Goal: Task Accomplishment & Management: Complete application form

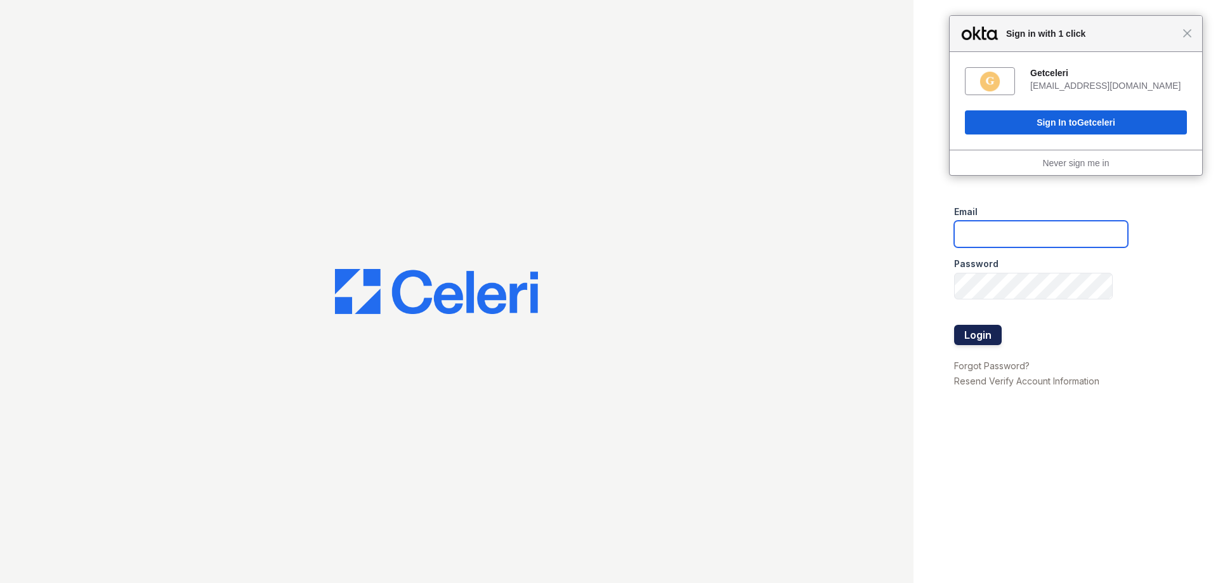
type input "[EMAIL_ADDRESS][DOMAIN_NAME]"
click at [978, 335] on button "Login" at bounding box center [978, 335] width 48 height 20
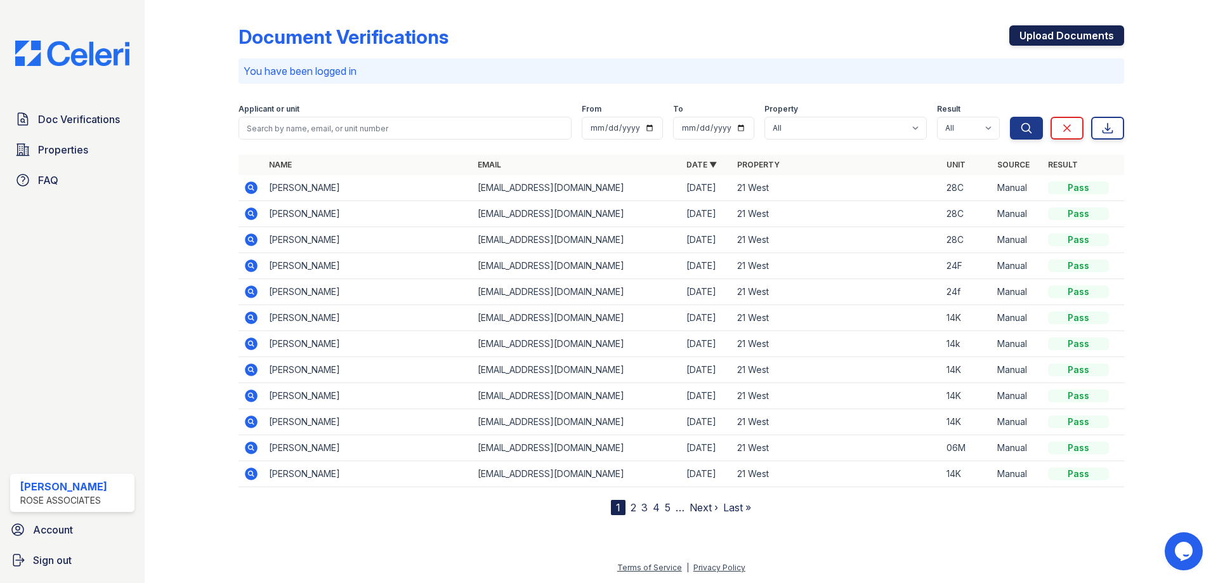
click at [1048, 36] on link "Upload Documents" at bounding box center [1066, 35] width 115 height 20
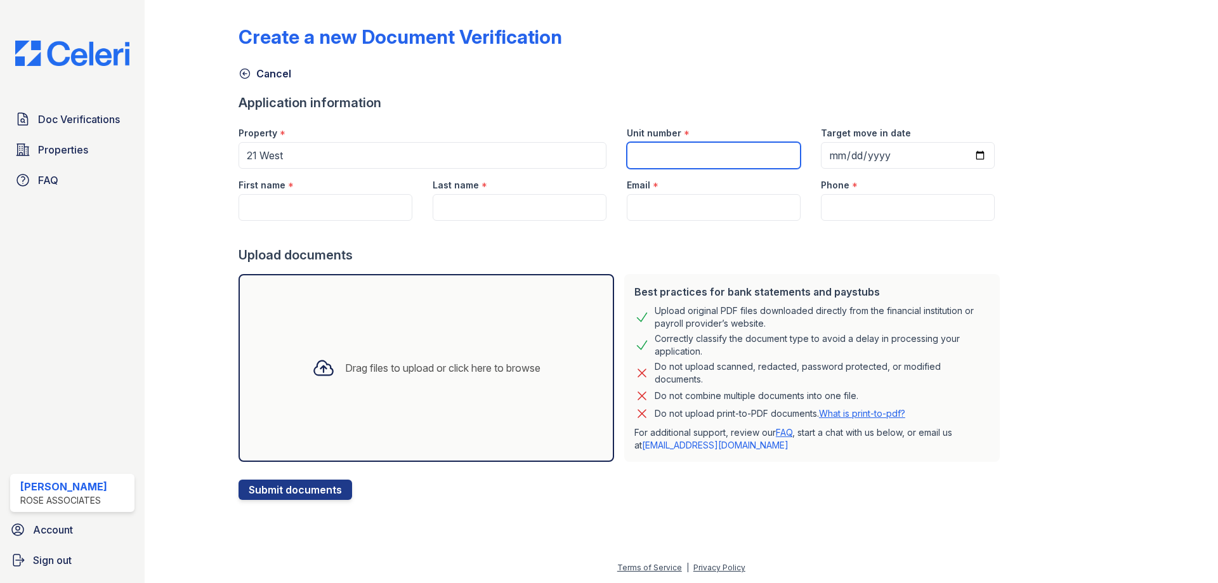
click at [644, 153] on input "Unit number" at bounding box center [714, 155] width 174 height 27
type input "03C"
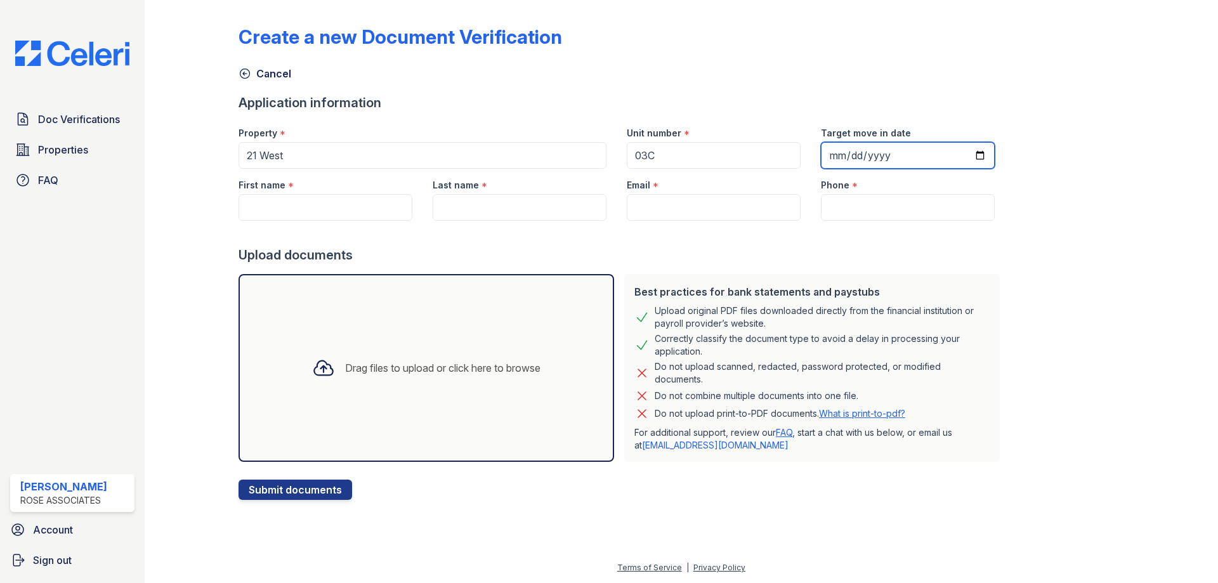
click at [849, 156] on input "Target move in date" at bounding box center [908, 155] width 174 height 27
click at [950, 152] on input "Target move in date" at bounding box center [908, 155] width 174 height 27
click at [962, 152] on input "Target move in date" at bounding box center [908, 155] width 174 height 27
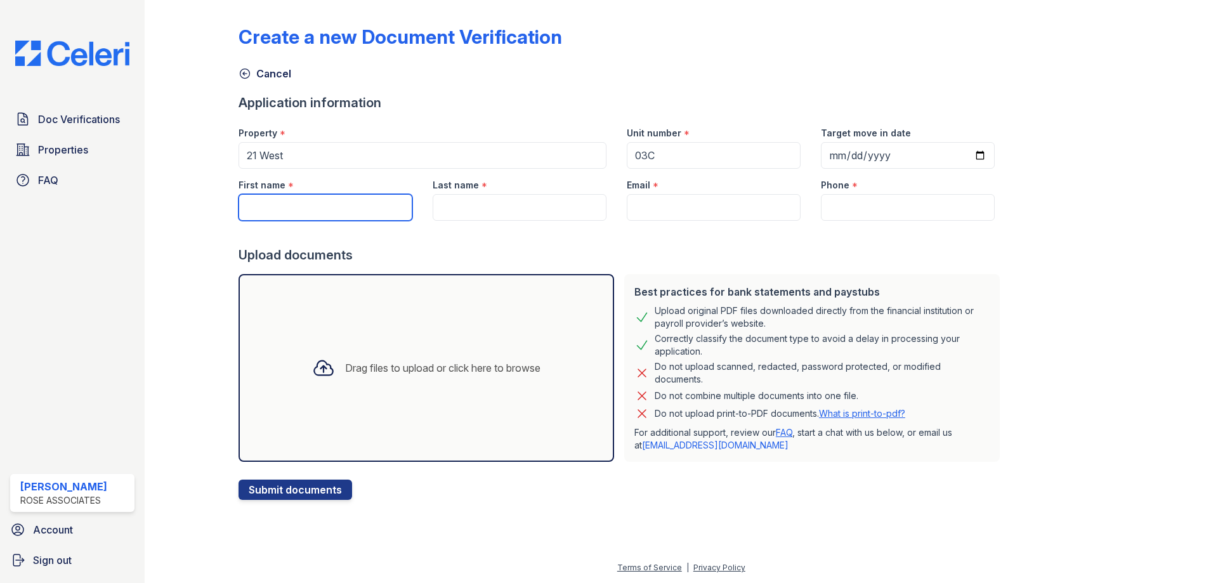
click at [337, 211] on input "First name" at bounding box center [325, 207] width 174 height 27
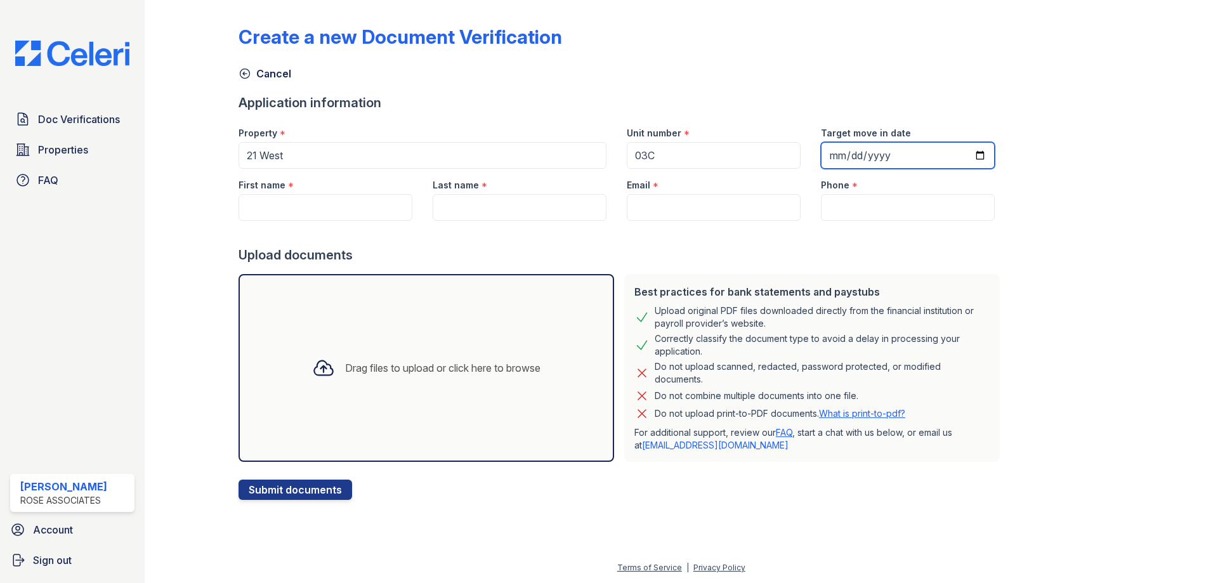
click at [965, 150] on input "2025-08-31" at bounding box center [908, 155] width 174 height 27
type input "2025-09-01"
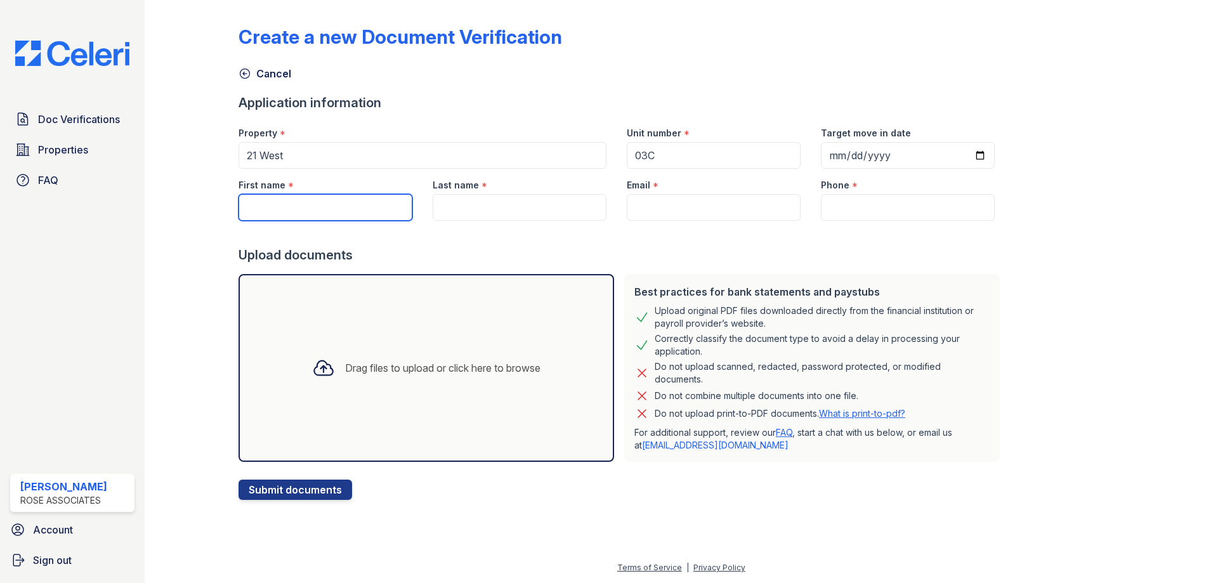
click at [332, 204] on input "First name" at bounding box center [325, 207] width 174 height 27
type input "Regina"
click at [469, 207] on input "Last name" at bounding box center [520, 207] width 174 height 27
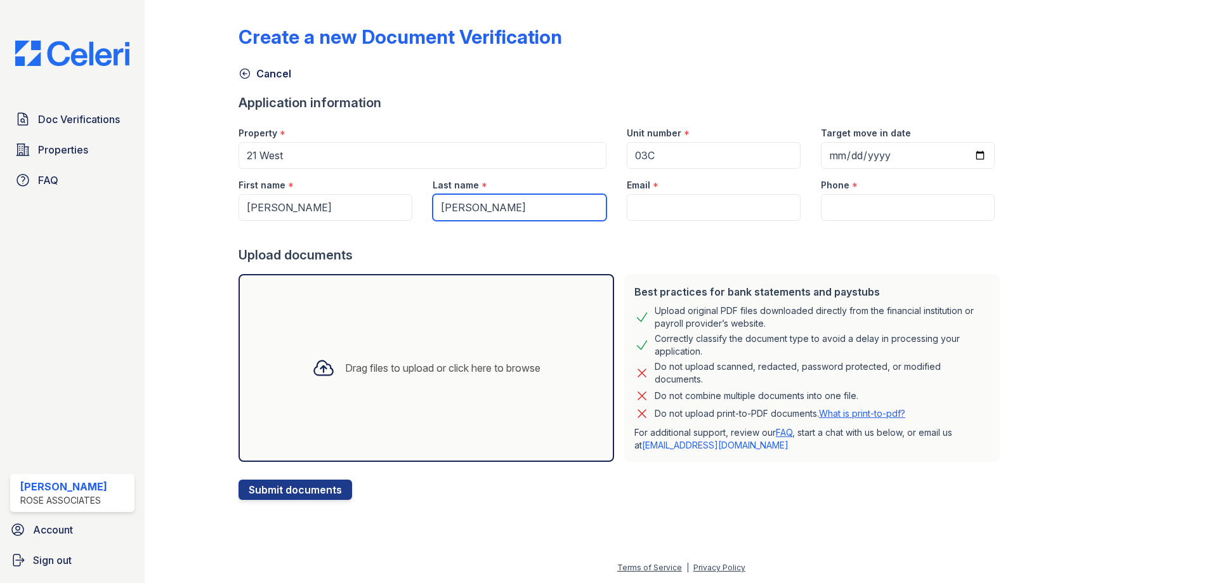
type input "Obregon"
paste input "reginaobpo@gmail.com"
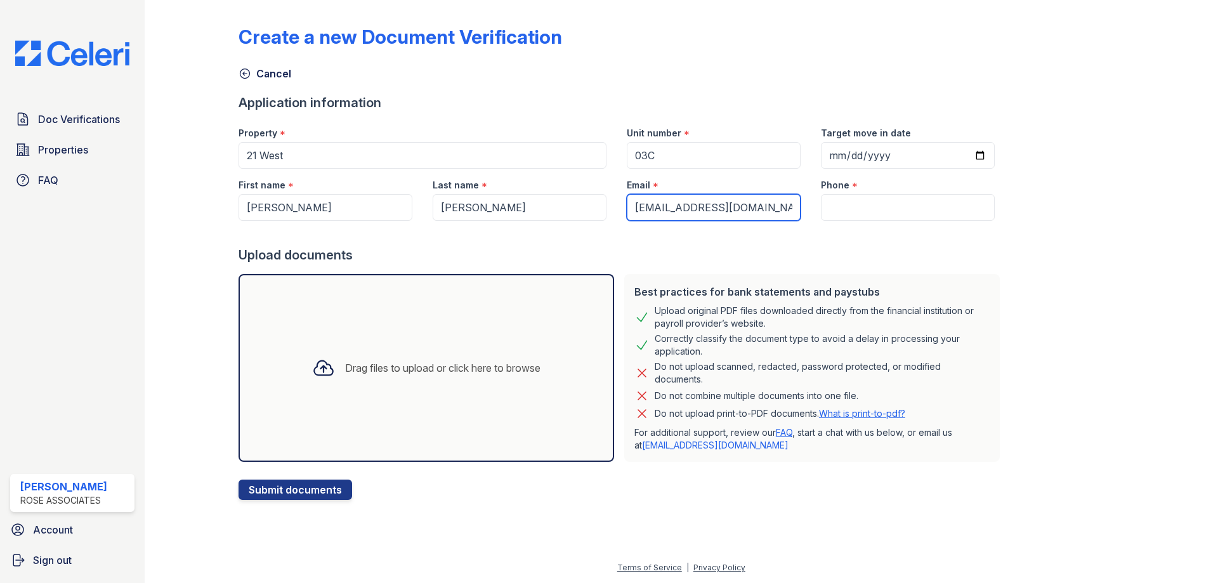
type input "reginaobpo@gmail.com"
paste input "(512) 534 - 1293"
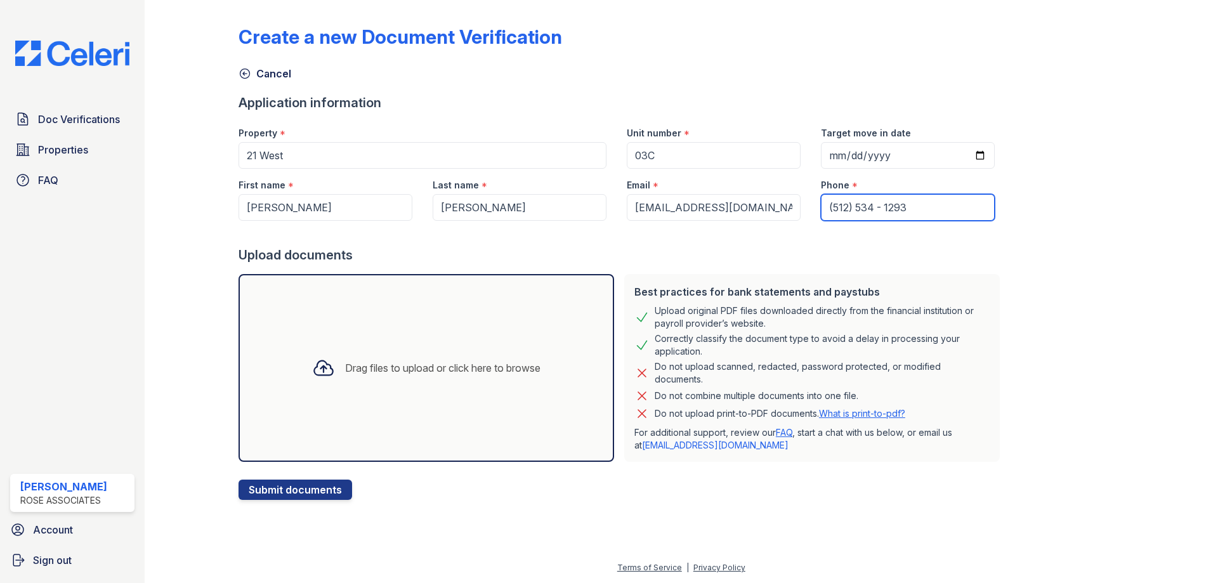
type input "(512) 534 - 1293"
click at [318, 370] on icon at bounding box center [323, 367] width 23 height 23
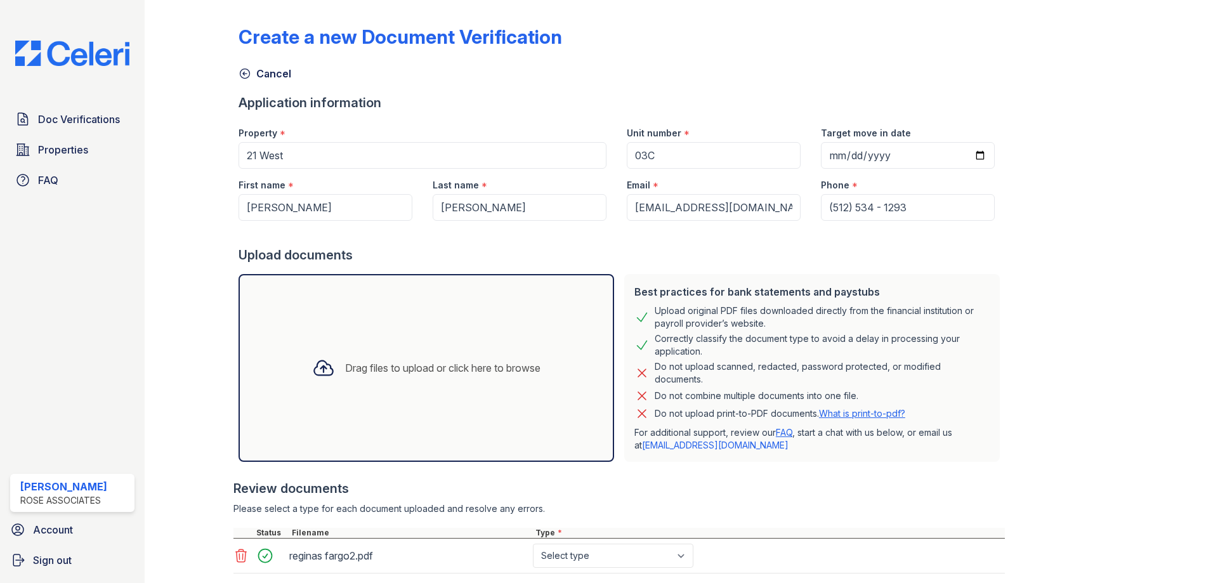
click at [315, 375] on icon at bounding box center [323, 368] width 18 height 15
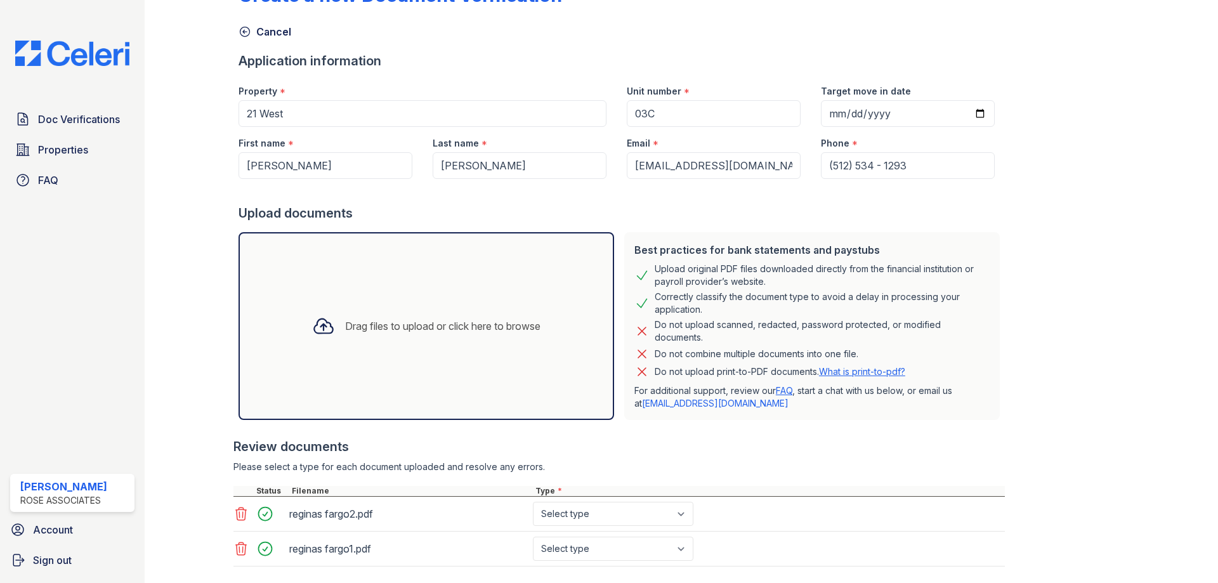
scroll to position [114, 0]
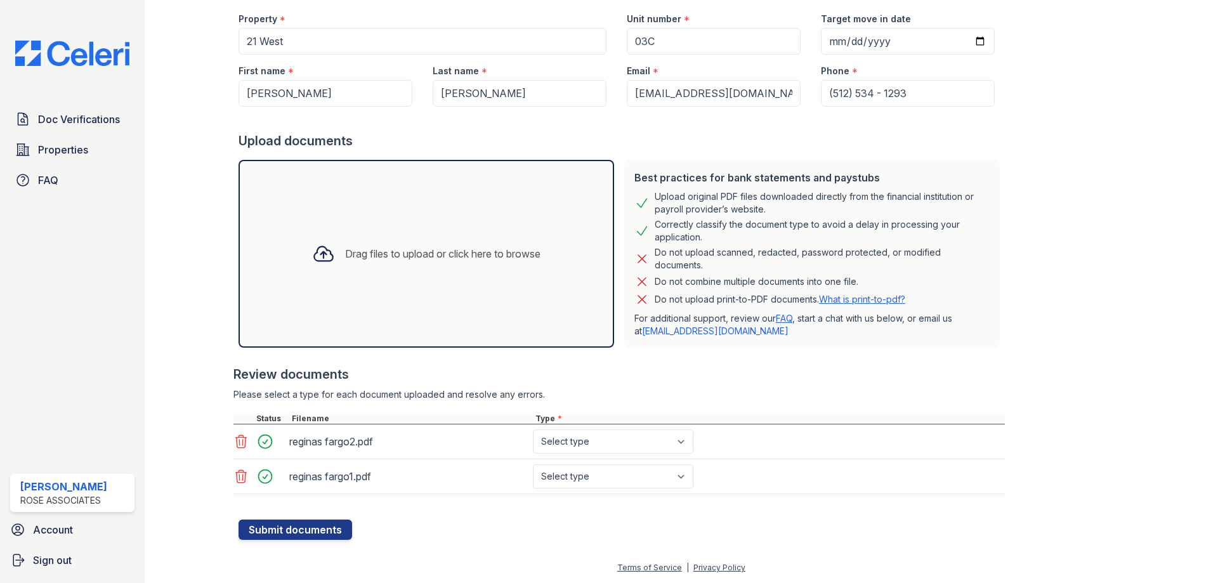
click at [307, 262] on div at bounding box center [323, 253] width 33 height 33
click at [294, 531] on button "Submit documents" at bounding box center [295, 529] width 114 height 20
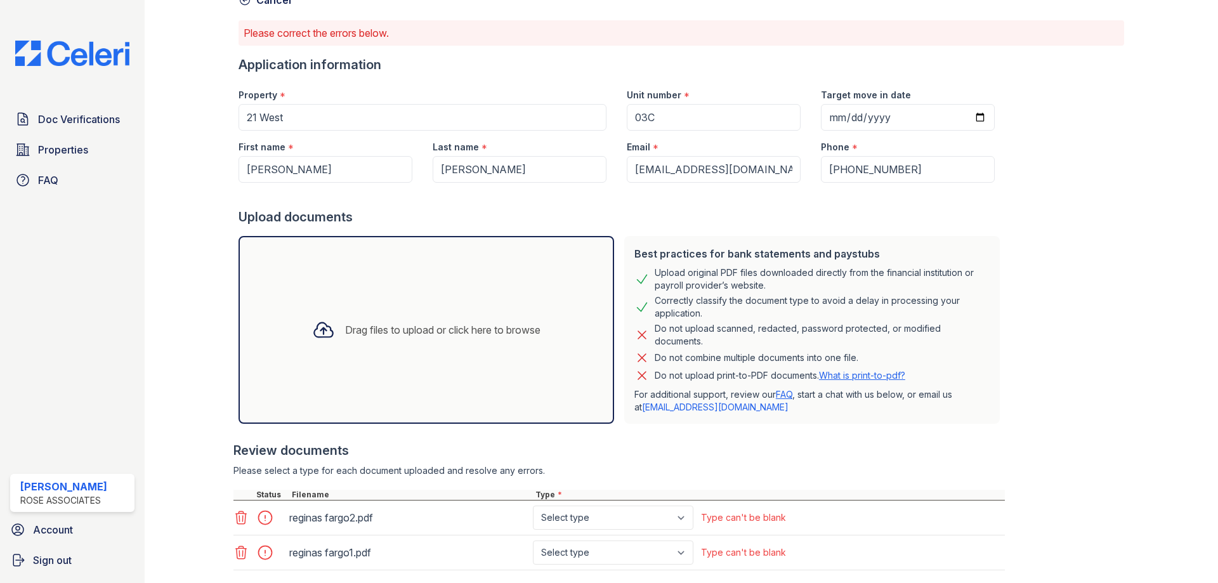
scroll to position [150, 0]
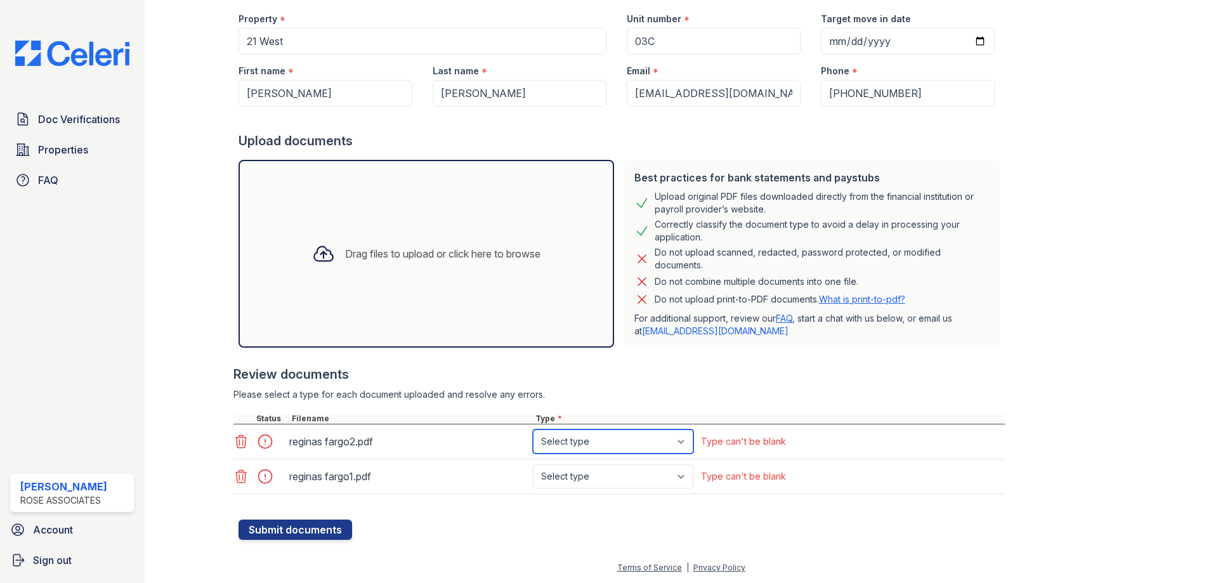
click at [590, 444] on select "Select type Paystub Bank Statement Offer Letter Tax Documents Benefit Award Let…" at bounding box center [613, 441] width 160 height 24
select select "bank_statement"
click at [533, 429] on select "Select type Paystub Bank Statement Offer Letter Tax Documents Benefit Award Let…" at bounding box center [613, 441] width 160 height 24
click at [582, 478] on select "Select type Paystub Bank Statement Offer Letter Tax Documents Benefit Award Let…" at bounding box center [613, 476] width 160 height 24
select select "bank_statement"
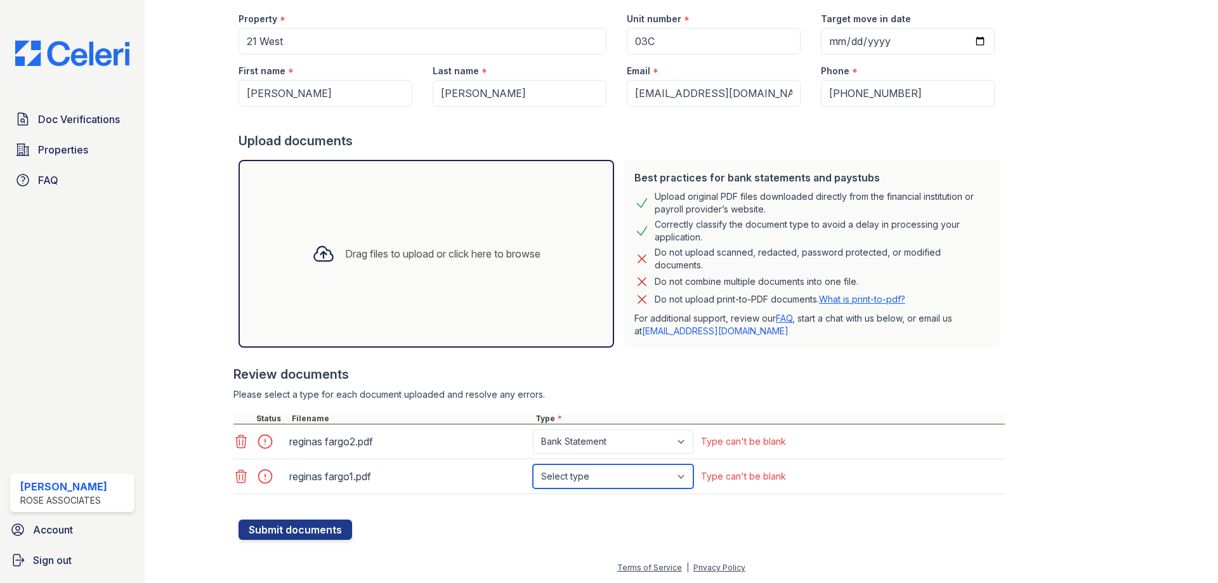
click at [533, 464] on select "Select type Paystub Bank Statement Offer Letter Tax Documents Benefit Award Let…" at bounding box center [613, 476] width 160 height 24
click at [318, 525] on button "Submit documents" at bounding box center [295, 529] width 114 height 20
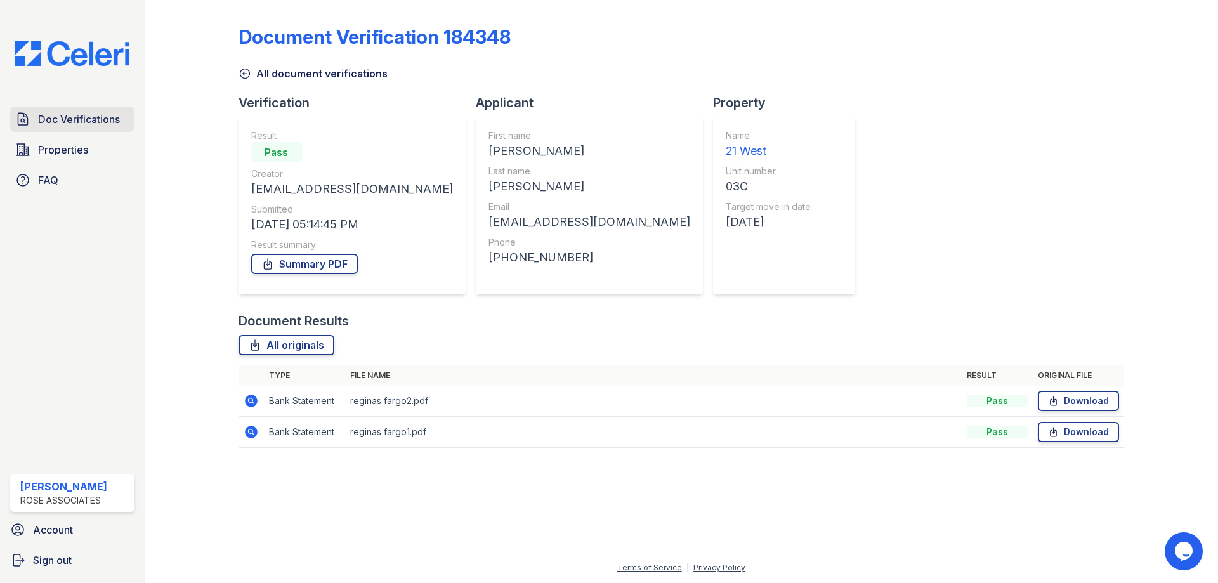
click at [66, 125] on span "Doc Verifications" at bounding box center [79, 119] width 82 height 15
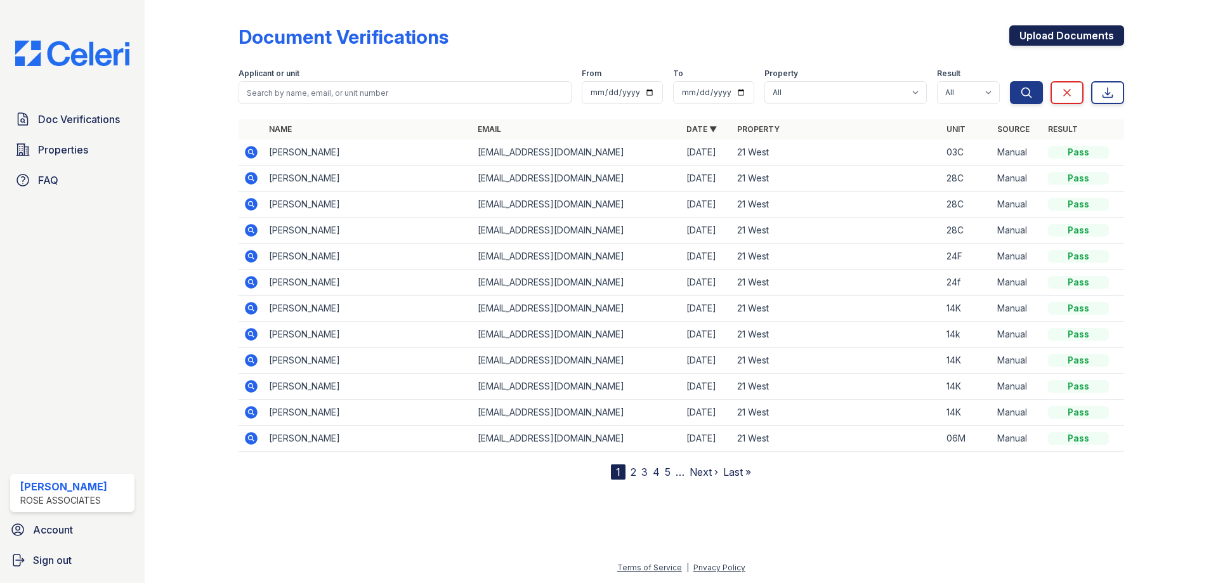
click at [1027, 36] on link "Upload Documents" at bounding box center [1066, 35] width 115 height 20
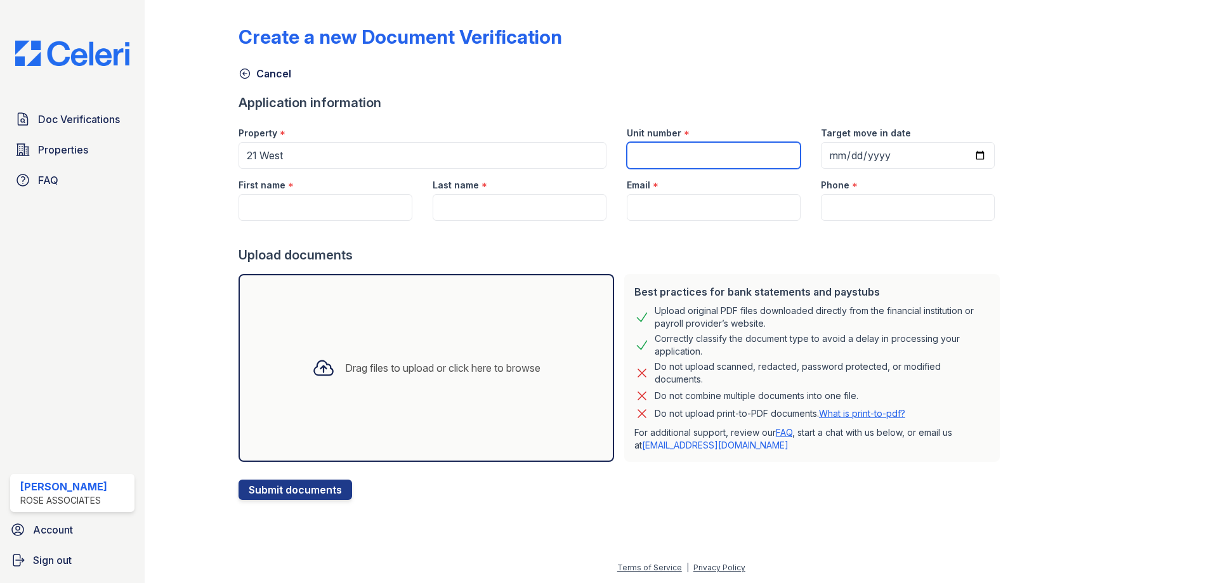
click at [629, 151] on input "Unit number" at bounding box center [714, 155] width 174 height 27
type input "03C"
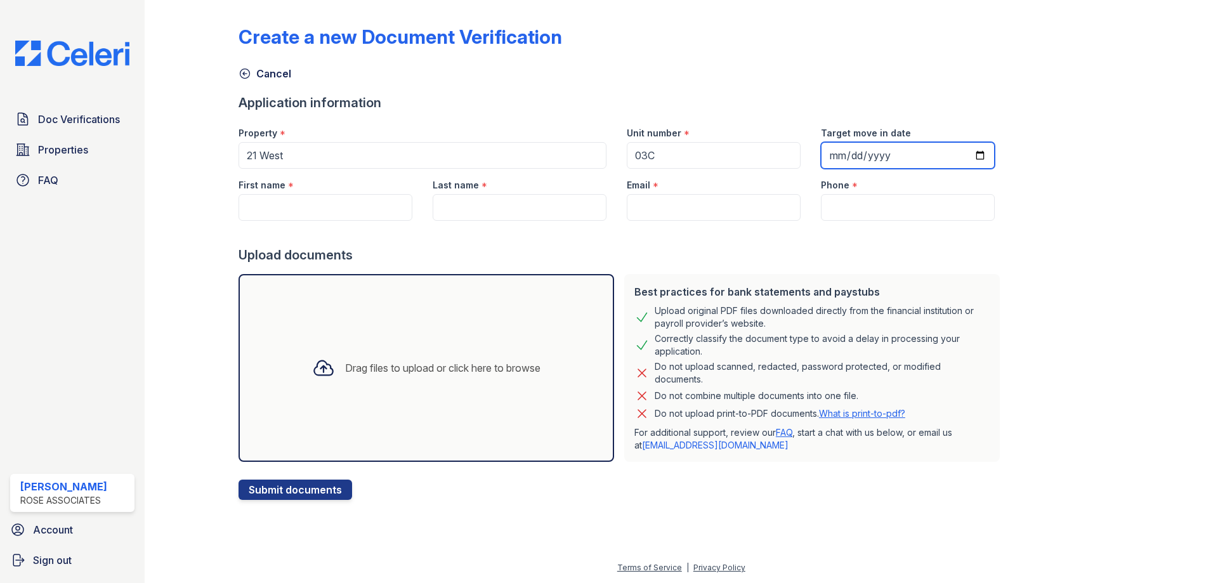
click at [960, 150] on input "Target move in date" at bounding box center [908, 155] width 174 height 27
type input "2025-09-01"
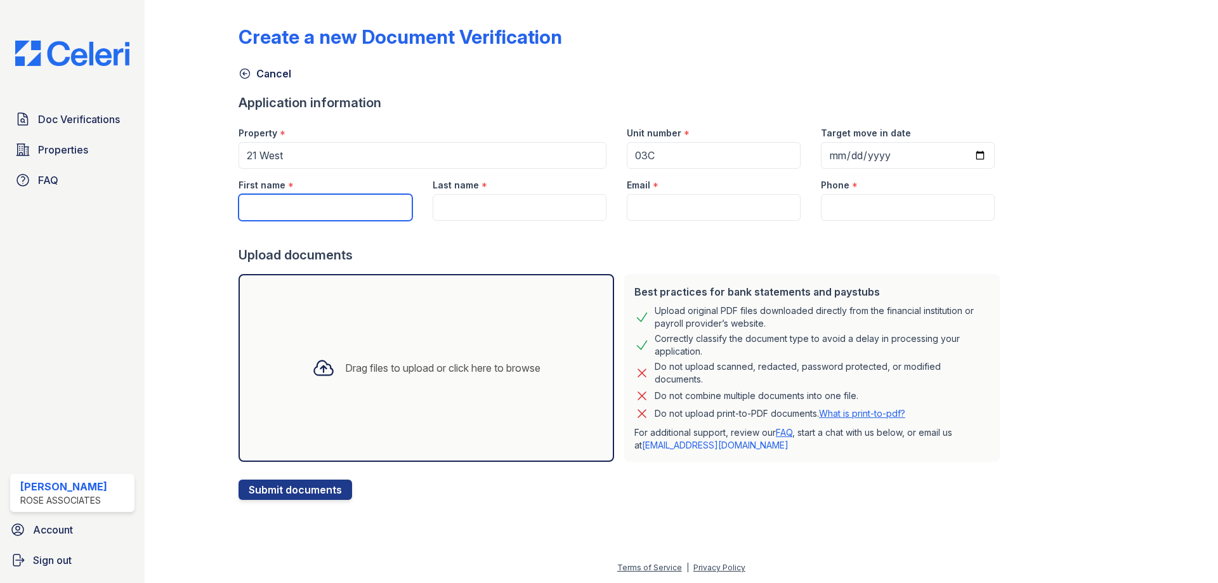
click at [266, 207] on input "First name" at bounding box center [325, 207] width 174 height 27
type input "Fernando"
click at [453, 210] on input "Last name" at bounding box center [520, 207] width 174 height 27
paste input "Quintanal"
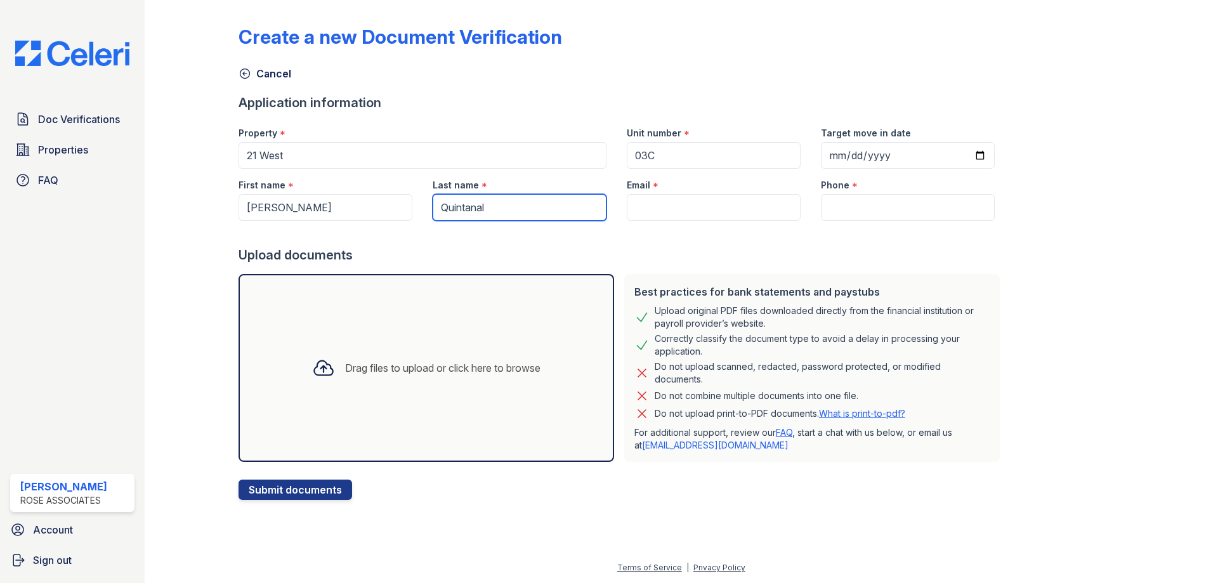
type input "Quintanal"
paste input "fer.quintanale@gmail.com"
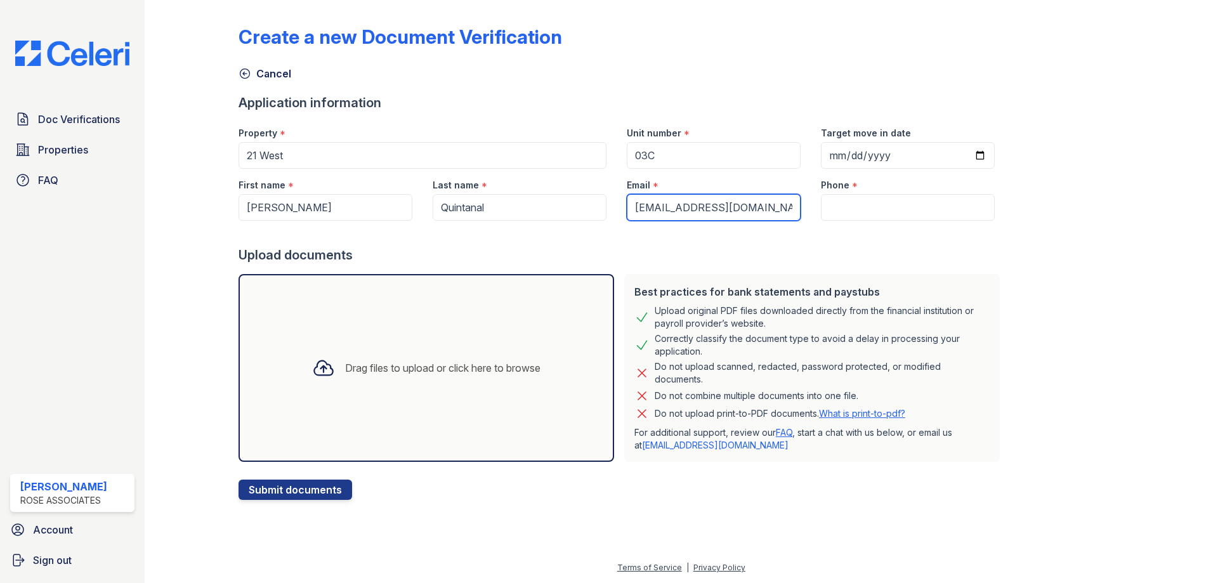
type input "fer.quintanale@gmail.com"
paste input "(512) 534 - 1293"
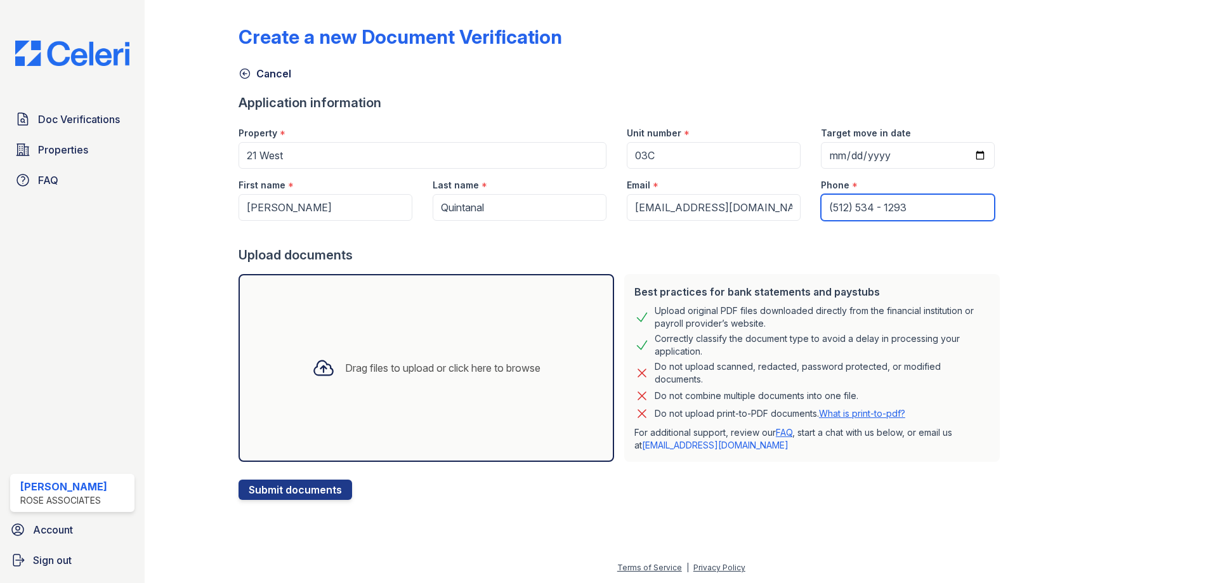
type input "(512) 534 - 1293"
click at [312, 374] on icon at bounding box center [323, 367] width 23 height 23
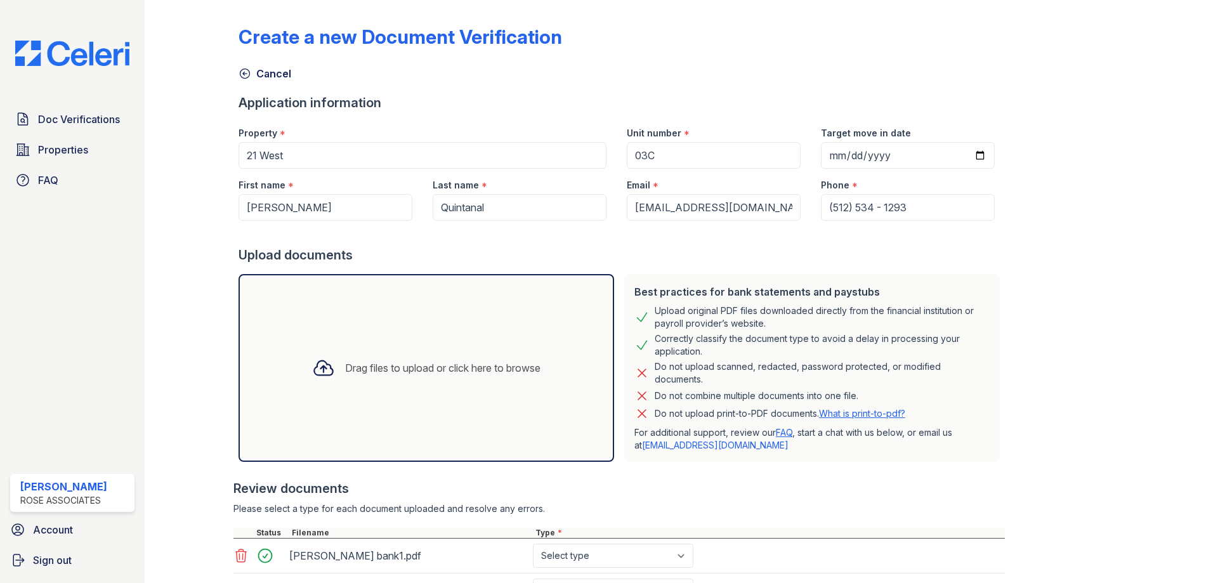
scroll to position [114, 0]
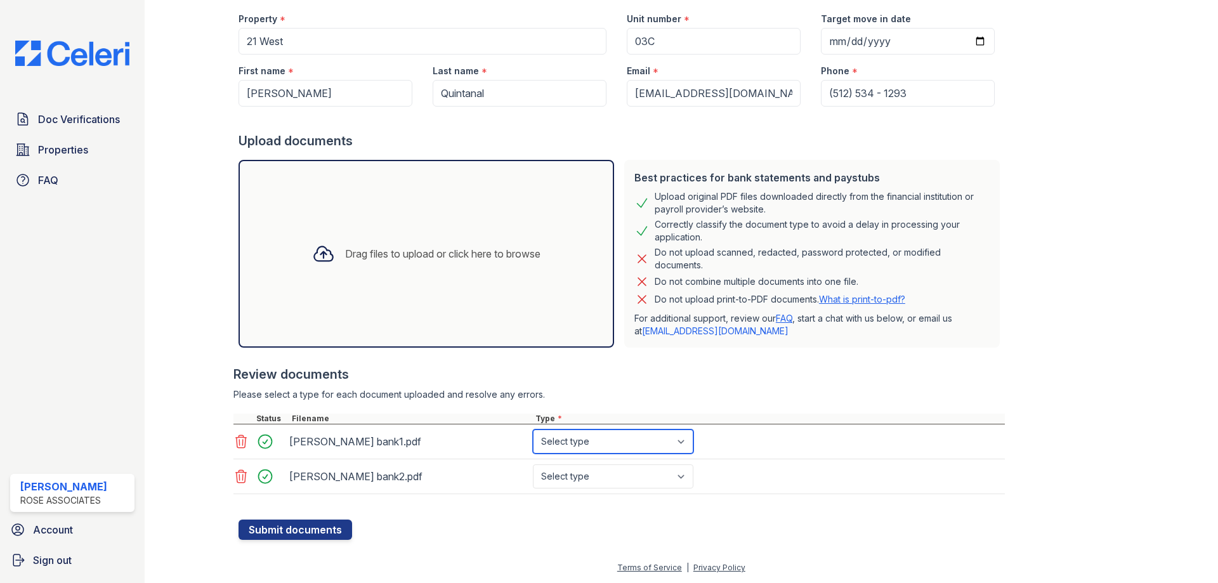
click at [584, 436] on select "Select type Paystub Bank Statement Offer Letter Tax Documents Benefit Award Let…" at bounding box center [613, 441] width 160 height 24
select select "bank_statement"
click at [533, 429] on select "Select type Paystub Bank Statement Offer Letter Tax Documents Benefit Award Let…" at bounding box center [613, 441] width 160 height 24
click at [585, 479] on select "Select type Paystub Bank Statement Offer Letter Tax Documents Benefit Award Let…" at bounding box center [613, 476] width 160 height 24
select select "bank_statement"
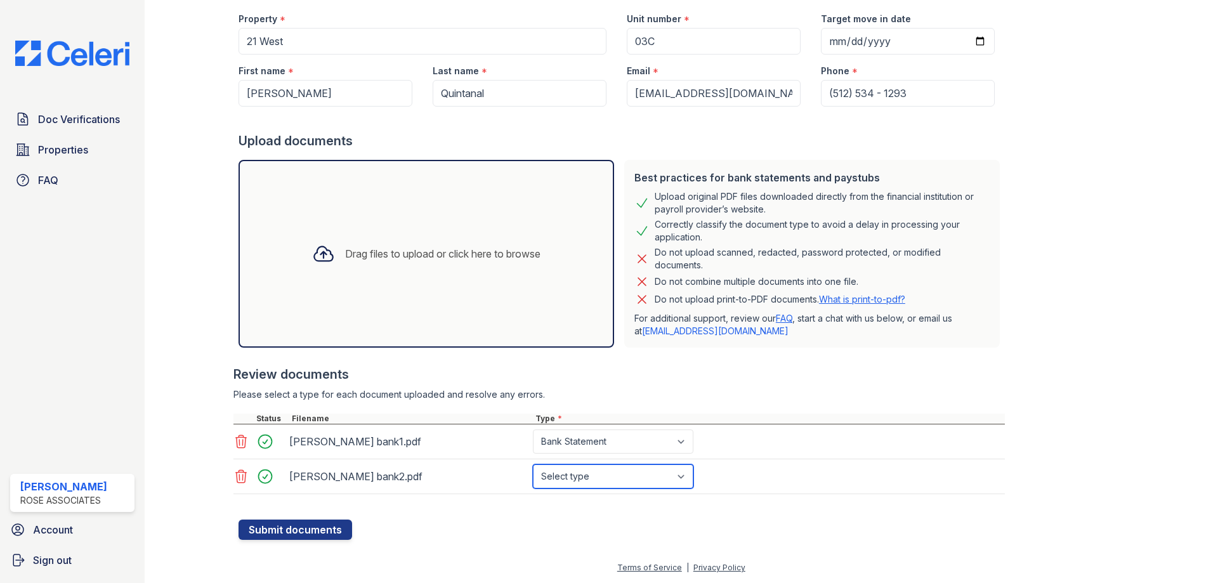
click at [533, 464] on select "Select type Paystub Bank Statement Offer Letter Tax Documents Benefit Award Let…" at bounding box center [613, 476] width 160 height 24
click at [324, 520] on button "Submit documents" at bounding box center [295, 529] width 114 height 20
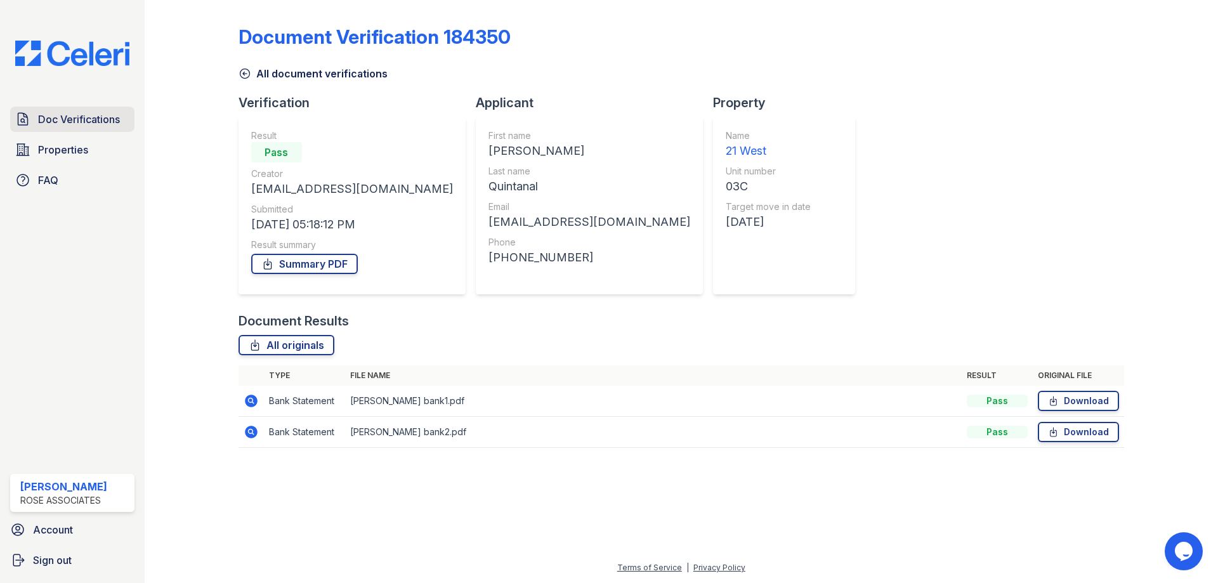
click at [80, 117] on span "Doc Verifications" at bounding box center [79, 119] width 82 height 15
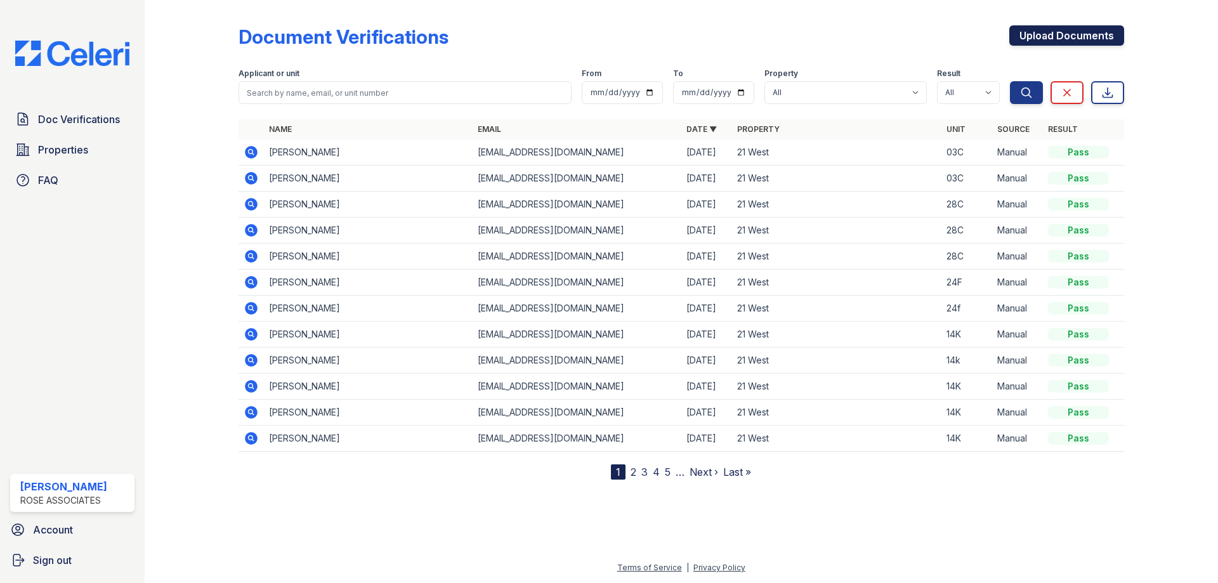
click at [1066, 34] on link "Upload Documents" at bounding box center [1066, 35] width 115 height 20
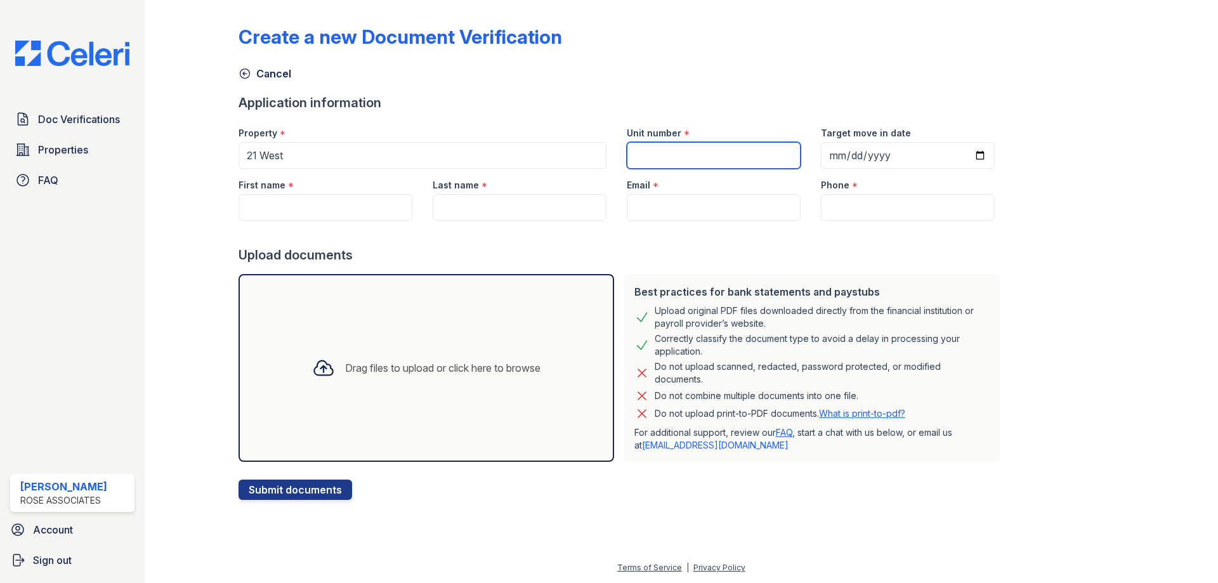
click at [681, 150] on input "Unit number" at bounding box center [714, 155] width 174 height 27
type input "03C"
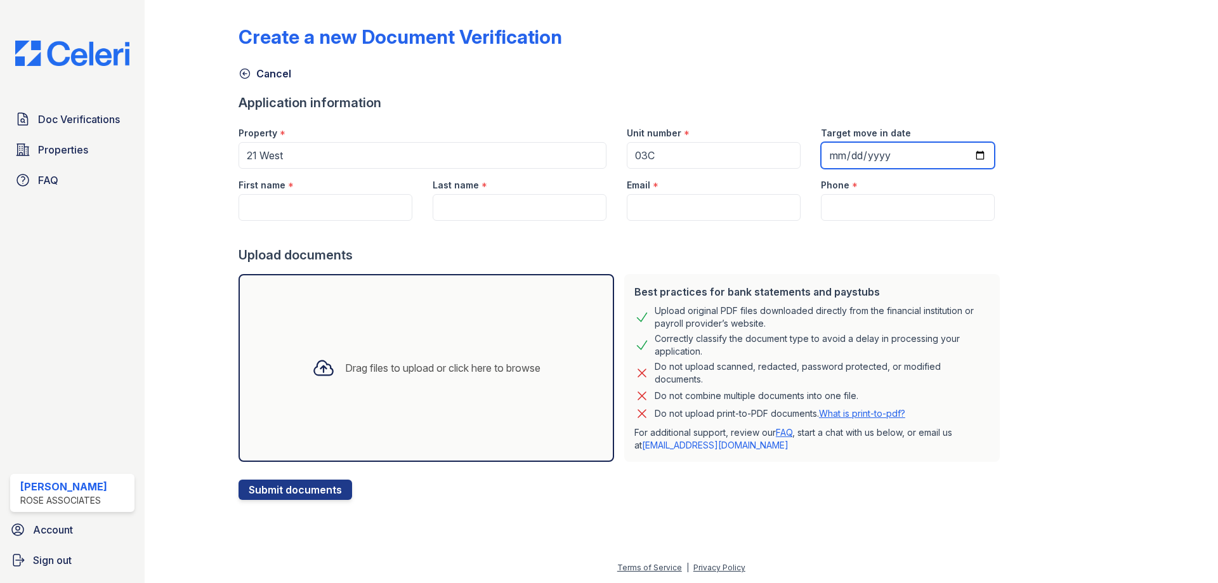
click at [962, 155] on input "Target move in date" at bounding box center [908, 155] width 174 height 27
type input "2025-09-01"
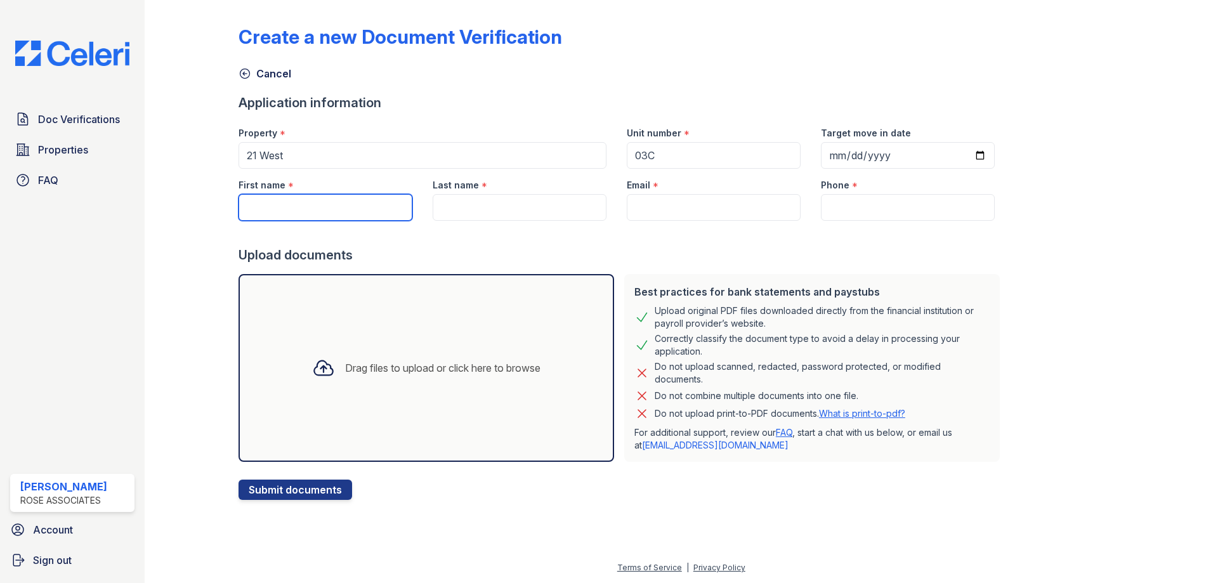
click at [303, 209] on input "First name" at bounding box center [325, 207] width 174 height 27
type input "[PERSON_NAME]"
click at [538, 207] on input "Last name" at bounding box center [520, 207] width 174 height 27
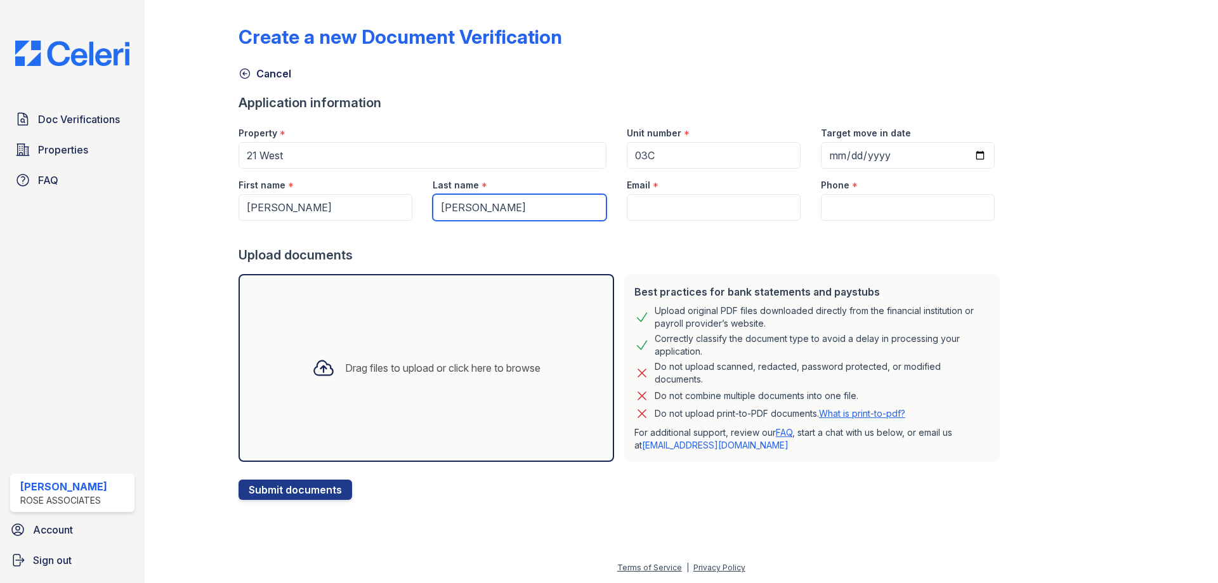
type input "[PERSON_NAME]"
click at [714, 204] on input "Email" at bounding box center [714, 207] width 174 height 27
paste input "[EMAIL_ADDRESS][DOMAIN_NAME]"
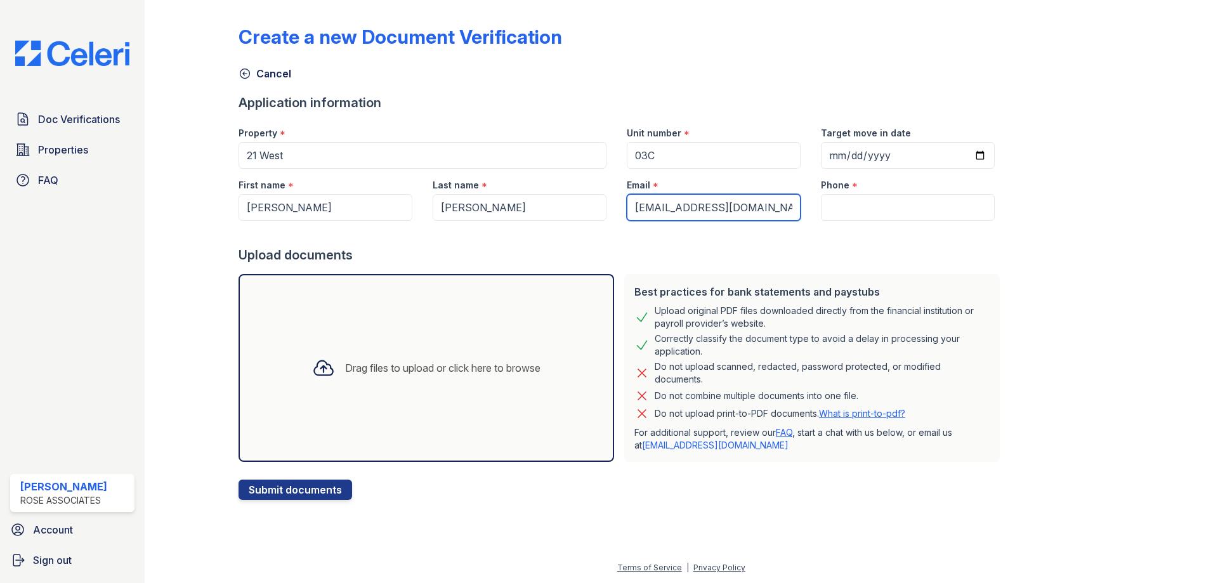
type input "[EMAIL_ADDRESS][DOMAIN_NAME]"
paste input "(713) 550-6337"
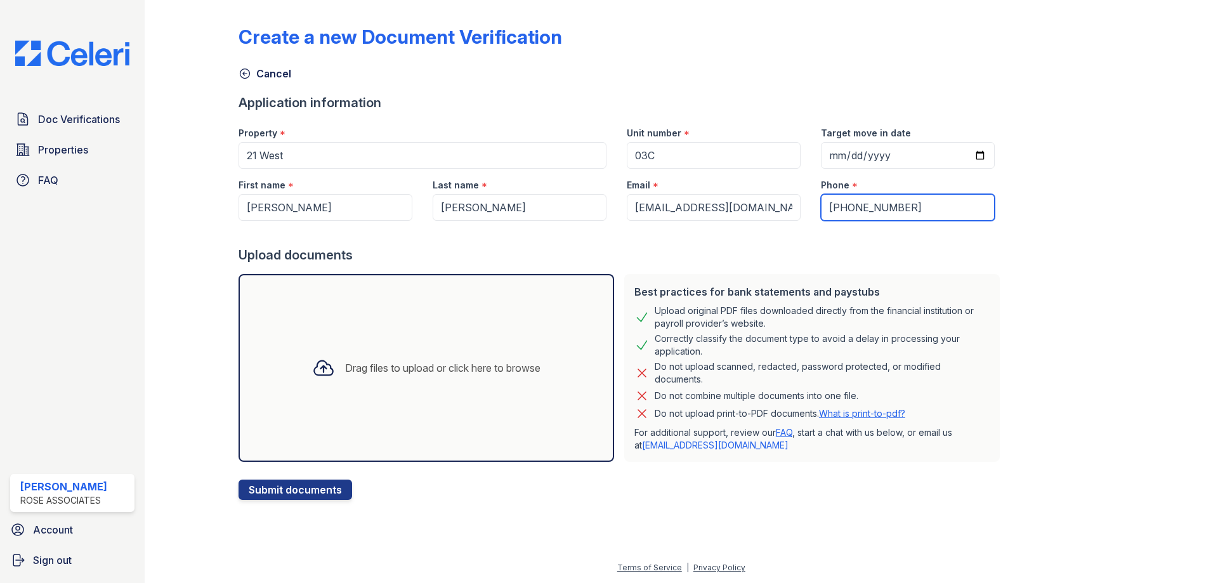
type input "(713) 550-6337"
click at [312, 370] on icon at bounding box center [323, 367] width 23 height 23
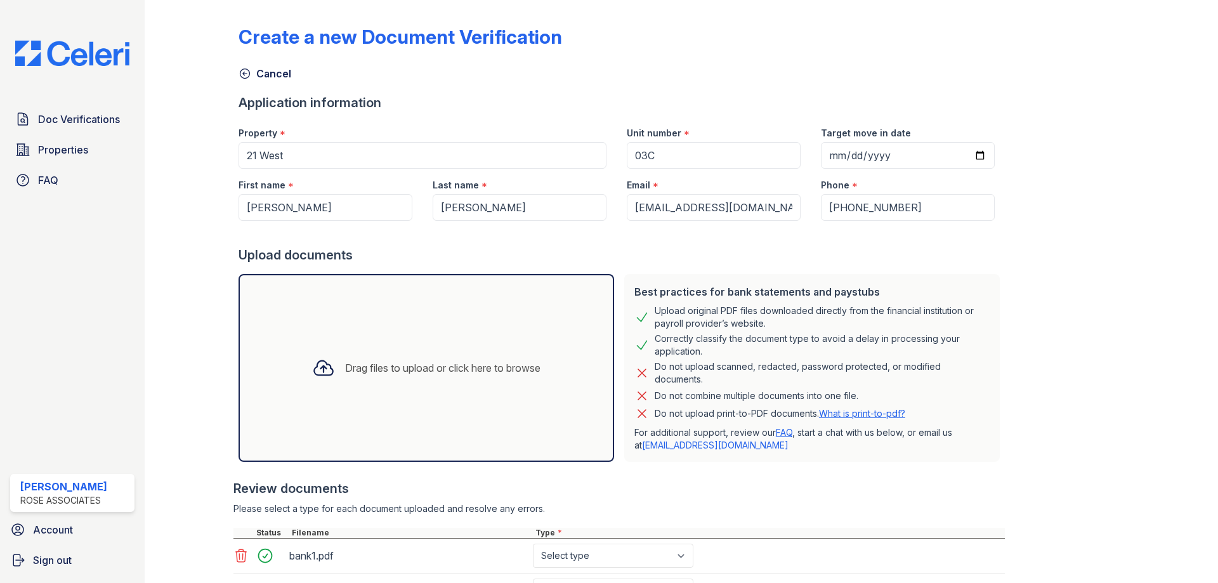
click at [314, 372] on icon at bounding box center [323, 368] width 18 height 15
click at [317, 369] on icon at bounding box center [323, 367] width 23 height 23
click at [322, 364] on icon at bounding box center [323, 367] width 23 height 23
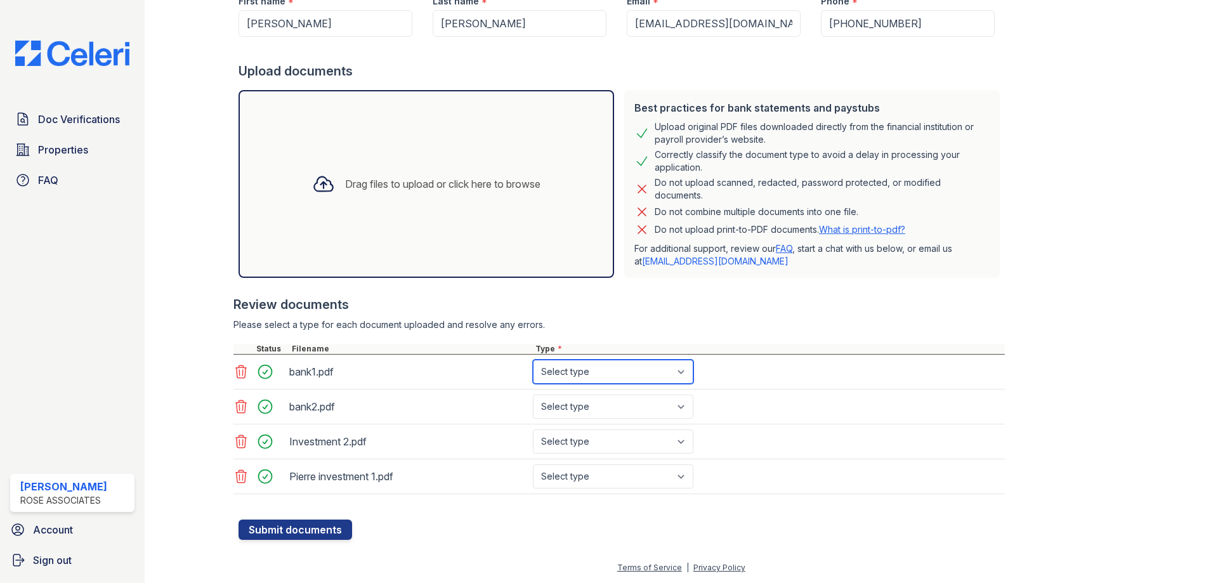
click at [574, 377] on select "Select type Paystub Bank Statement Offer Letter Tax Documents Benefit Award Let…" at bounding box center [613, 372] width 160 height 24
select select "bank_statement"
click at [533, 360] on select "Select type Paystub Bank Statement Offer Letter Tax Documents Benefit Award Let…" at bounding box center [613, 372] width 160 height 24
click at [580, 411] on select "Select type Paystub Bank Statement Offer Letter Tax Documents Benefit Award Let…" at bounding box center [613, 407] width 160 height 24
select select "bank_statement"
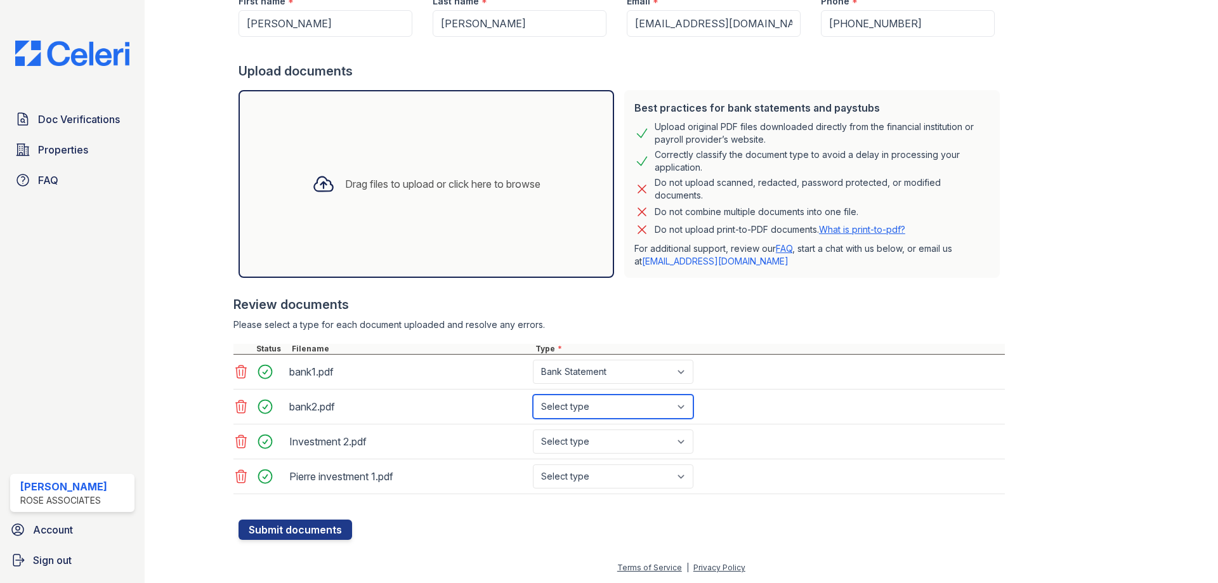
click at [533, 395] on select "Select type Paystub Bank Statement Offer Letter Tax Documents Benefit Award Let…" at bounding box center [613, 407] width 160 height 24
click at [582, 448] on select "Select type Paystub Bank Statement Offer Letter Tax Documents Benefit Award Let…" at bounding box center [613, 441] width 160 height 24
select select "investment_account_statement"
click at [533, 429] on select "Select type Paystub Bank Statement Offer Letter Tax Documents Benefit Award Let…" at bounding box center [613, 441] width 160 height 24
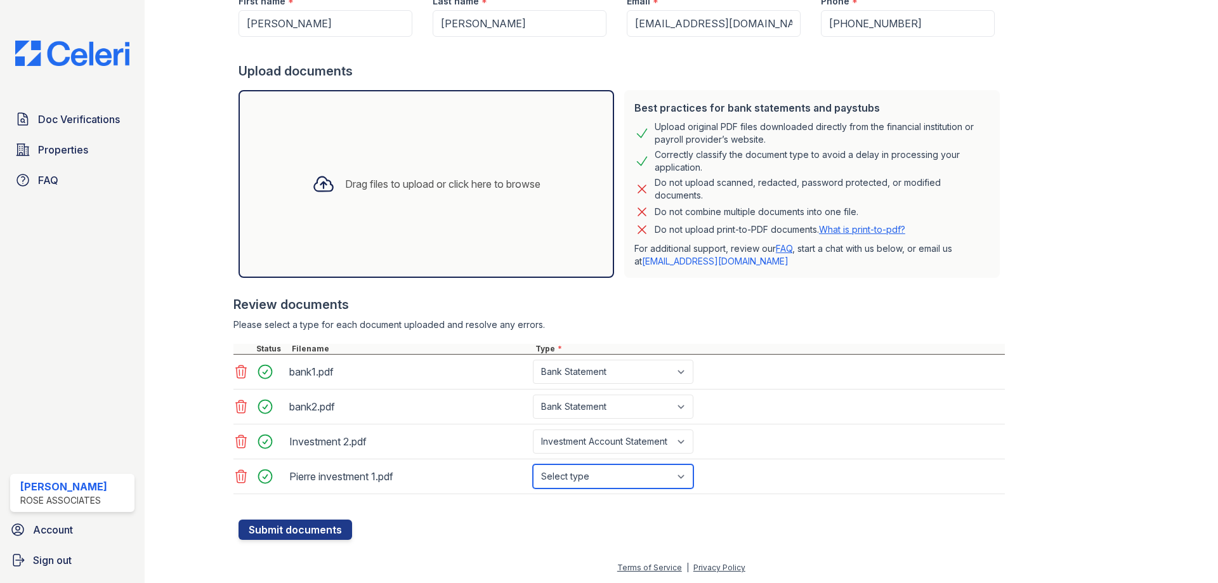
click at [593, 486] on select "Select type Paystub Bank Statement Offer Letter Tax Documents Benefit Award Let…" at bounding box center [613, 476] width 160 height 24
select select "investment_account_statement"
click at [533, 464] on select "Select type Paystub Bank Statement Offer Letter Tax Documents Benefit Award Let…" at bounding box center [613, 476] width 160 height 24
click at [323, 530] on button "Submit documents" at bounding box center [295, 529] width 114 height 20
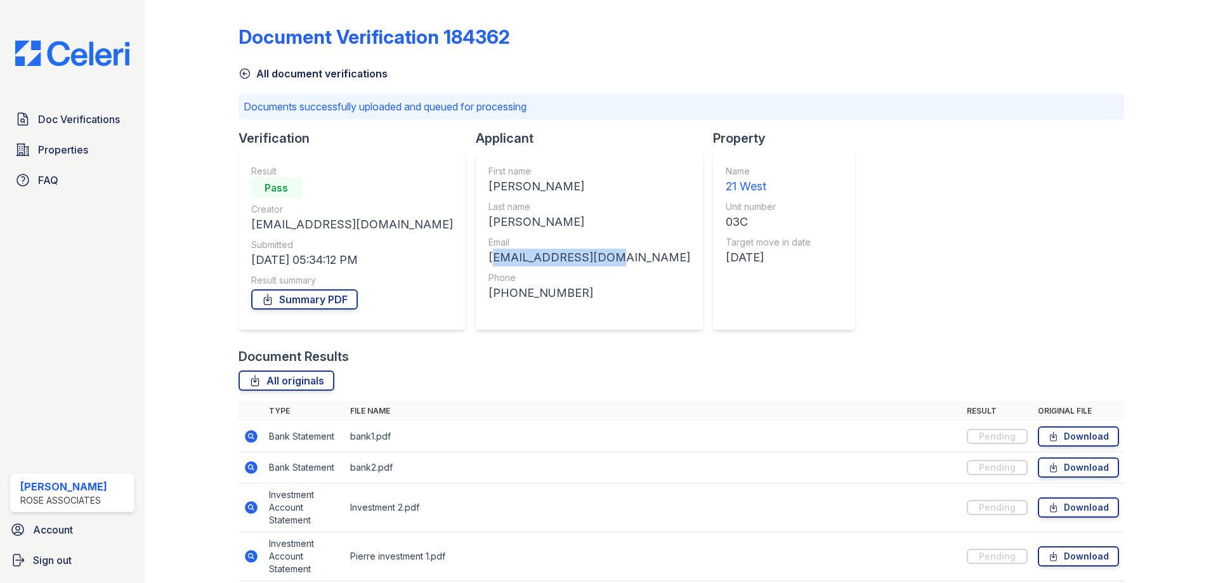
drag, startPoint x: 533, startPoint y: 258, endPoint x: 419, endPoint y: 260, distance: 114.2
click at [476, 260] on div "First name Pierre Last name Haas Email pfhaasg@icloud.com Phone +17135506337" at bounding box center [589, 241] width 227 height 178
copy div "[EMAIL_ADDRESS][DOMAIN_NAME]"
